Goal: Transaction & Acquisition: Register for event/course

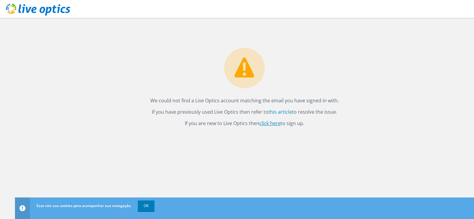
click at [270, 126] on link "click here" at bounding box center [269, 123] width 21 height 7
click at [143, 208] on link "OK" at bounding box center [146, 205] width 17 height 11
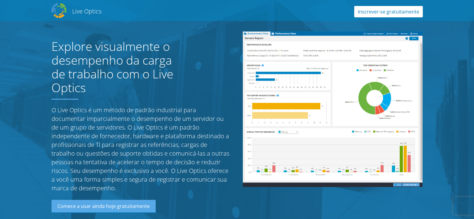
click at [382, 16] on link "Inscrever-se gratuitamente" at bounding box center [388, 11] width 69 height 11
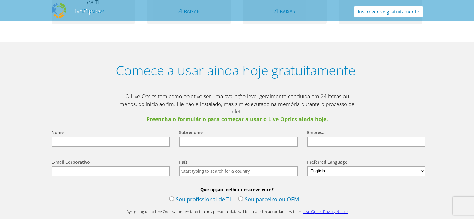
scroll to position [667, 0]
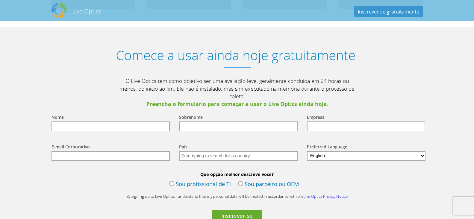
click at [97, 121] on input "text" at bounding box center [110, 126] width 119 height 10
type input "[PERSON_NAME]"
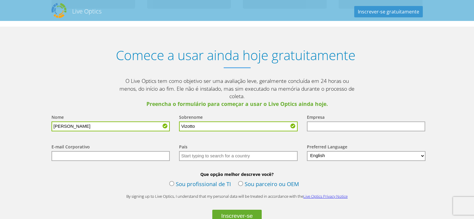
type input "Vizotto"
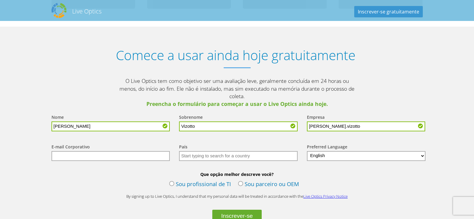
click at [335, 121] on input "julio.vizotto" at bounding box center [366, 126] width 119 height 10
type input "julio.vizotto@overlabs.com"
drag, startPoint x: 413, startPoint y: 115, endPoint x: 301, endPoint y: 115, distance: 112.2
click at [307, 121] on input "julio.vizotto@overlabs.com" at bounding box center [366, 126] width 119 height 10
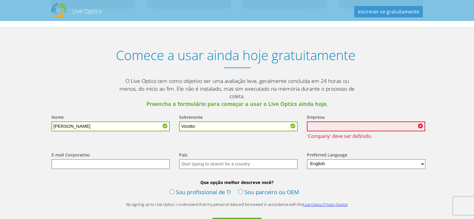
click at [156, 159] on input "text" at bounding box center [110, 164] width 119 height 10
paste input "julio.vizotto@overlabs.com"
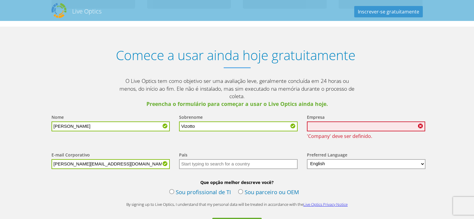
type input "julio.vizotto@overlabs.com"
click at [319, 121] on input "text" at bounding box center [366, 126] width 119 height 10
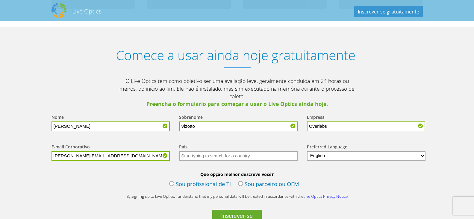
type input "Overlabs"
click at [280, 151] on input "text" at bounding box center [238, 156] width 119 height 10
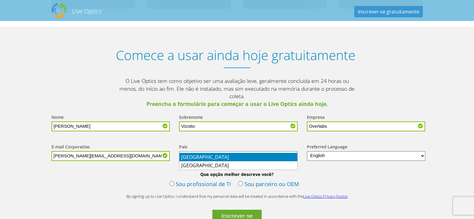
click at [270, 157] on li "Brasil" at bounding box center [238, 157] width 118 height 8
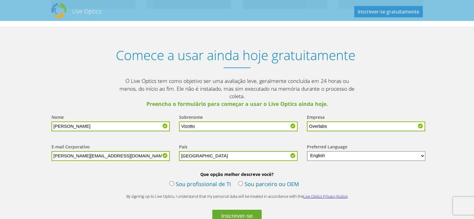
type input "Brasil"
click at [356, 151] on select "English Deutsch Español Français Italiano Polski Português Русский 한국어 中文 日本語" at bounding box center [366, 156] width 119 height 10
select select "pt-BR"
click option "Português" at bounding box center [0, 0] width 0 height 0
click at [174, 180] on label "Sou profissional de TI" at bounding box center [200, 184] width 62 height 9
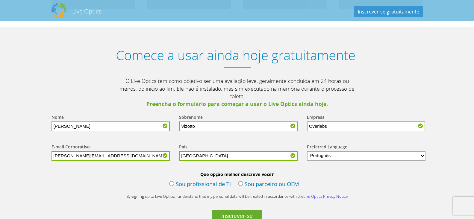
click at [0, 0] on input "Sou profissional de TI" at bounding box center [0, 0] width 0 height 0
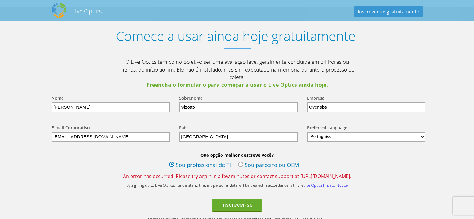
scroll to position [689, 0]
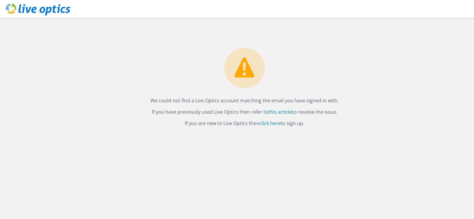
click at [45, 13] on icon at bounding box center [38, 10] width 64 height 12
